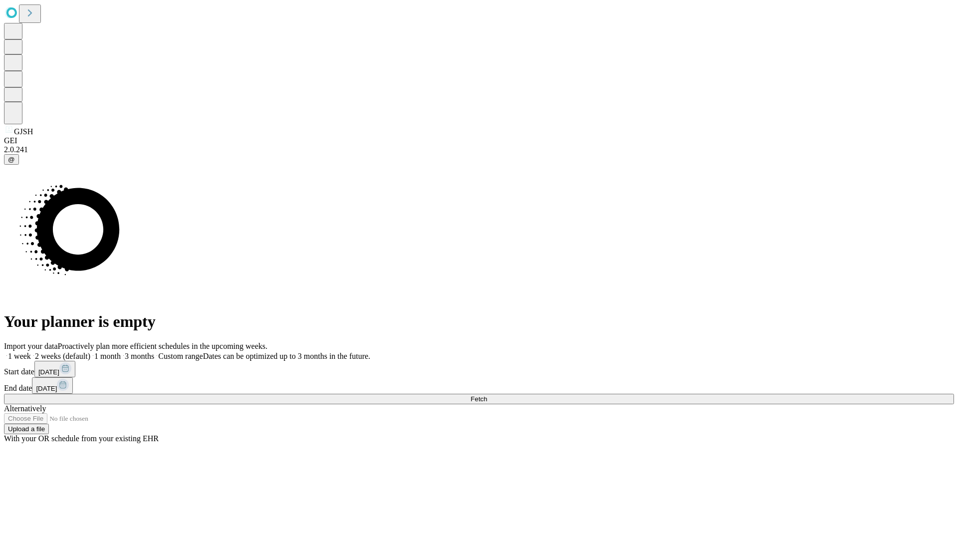
click at [487, 395] on span "Fetch" at bounding box center [479, 398] width 16 height 7
